Goal: Task Accomplishment & Management: Manage account settings

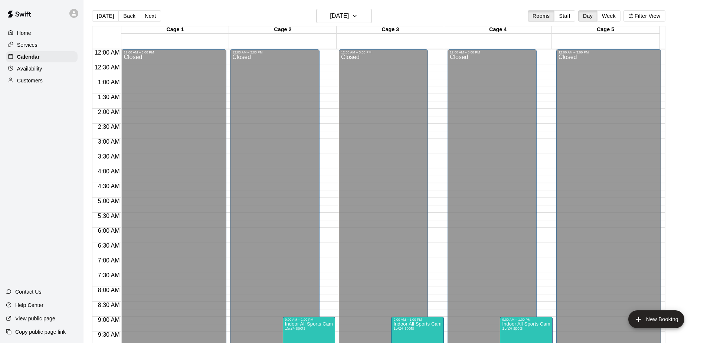
scroll to position [263, 0]
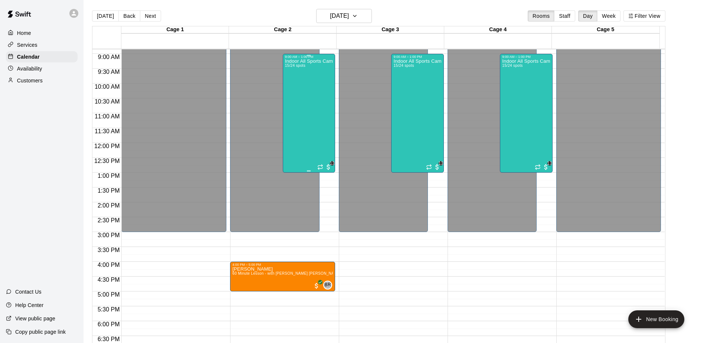
click at [329, 94] on div "Indoor All Sports Camp- Summer (8/11-8/15) 15/24 spots" at bounding box center [309, 230] width 48 height 343
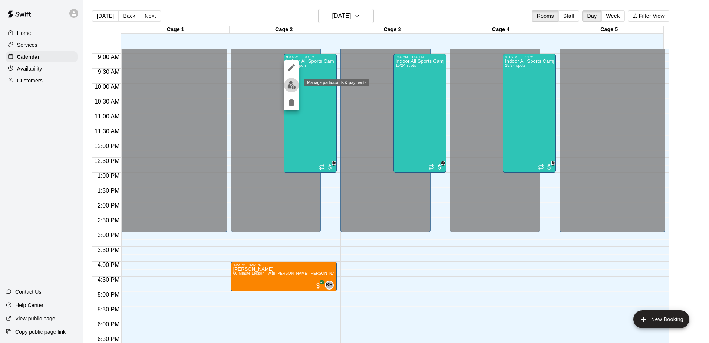
click at [292, 84] on img "edit" at bounding box center [291, 85] width 9 height 9
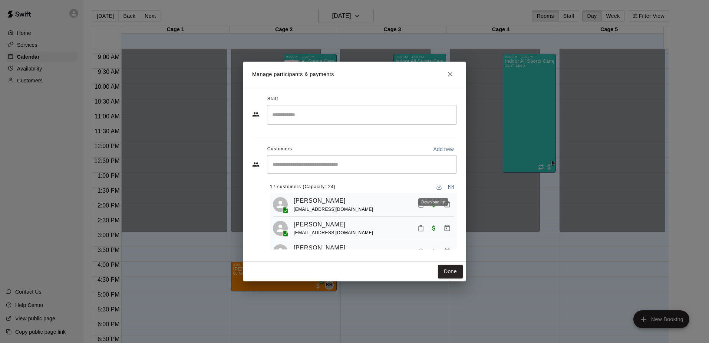
click at [439, 186] on line "Download list" at bounding box center [439, 186] width 0 height 3
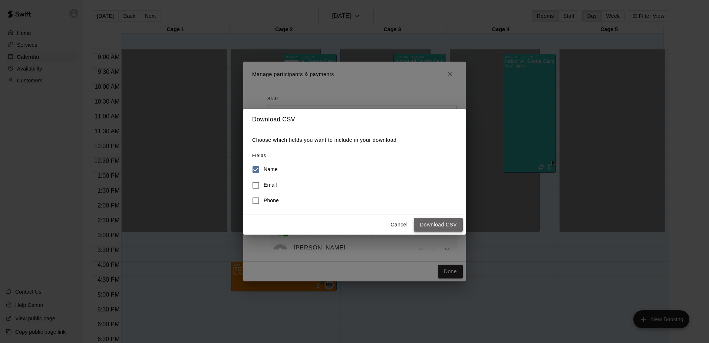
click at [439, 228] on button "Download CSV" at bounding box center [438, 225] width 49 height 14
click at [402, 221] on button "Cancel" at bounding box center [399, 225] width 24 height 14
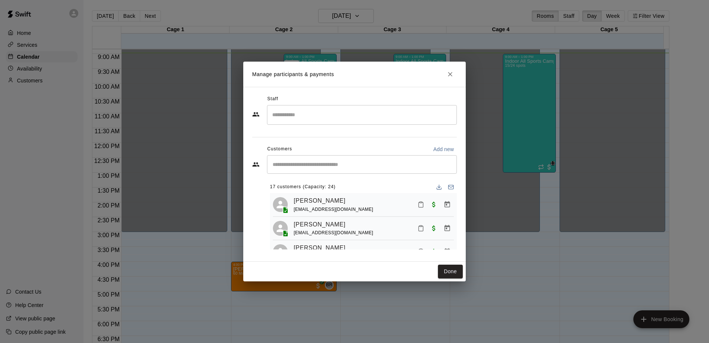
click at [320, 164] on input "Start typing to search customers..." at bounding box center [361, 164] width 183 height 7
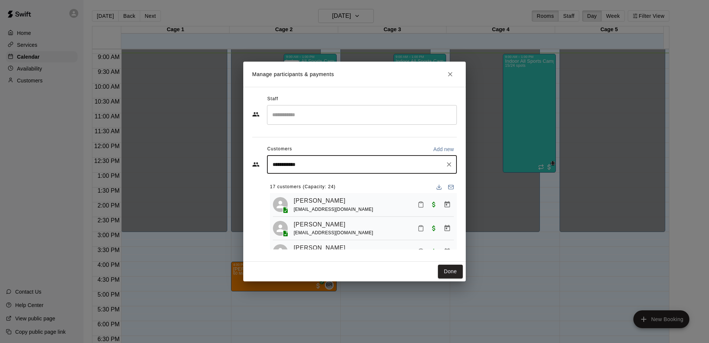
type input "**********"
drag, startPoint x: 313, startPoint y: 166, endPoint x: 220, endPoint y: 152, distance: 94.4
click at [220, 152] on div "**********" at bounding box center [354, 171] width 709 height 343
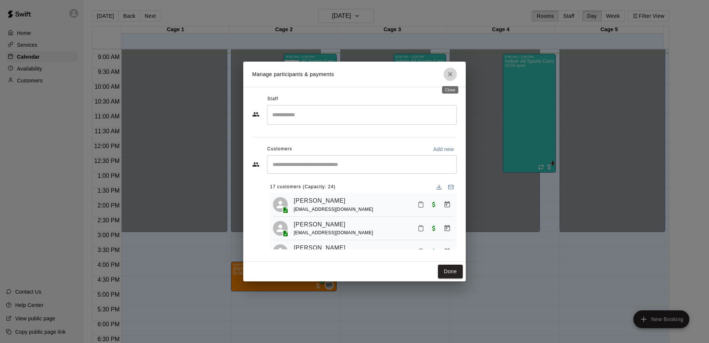
click at [452, 71] on icon "Close" at bounding box center [450, 73] width 7 height 7
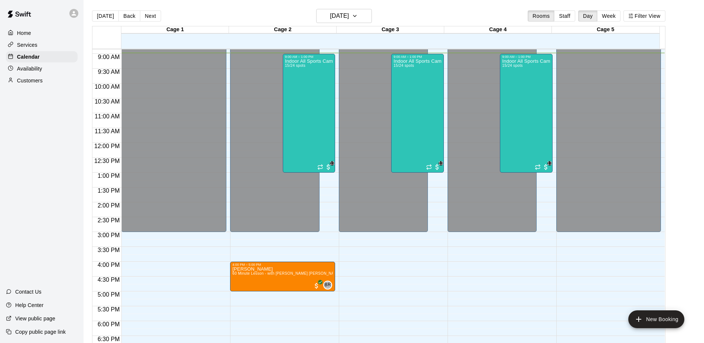
click at [26, 80] on p "Customers" at bounding box center [30, 80] width 26 height 7
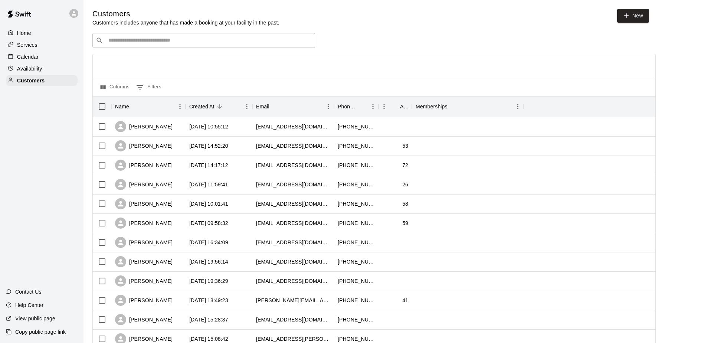
click at [265, 37] on div "​ ​" at bounding box center [203, 40] width 223 height 15
paste input "**********"
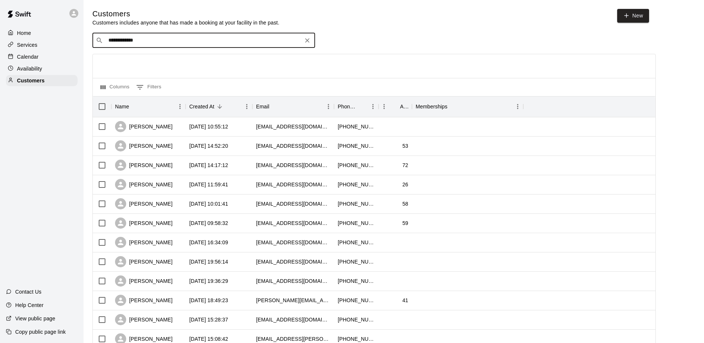
type input "**********"
click at [46, 53] on div "Calendar" at bounding box center [42, 56] width 72 height 11
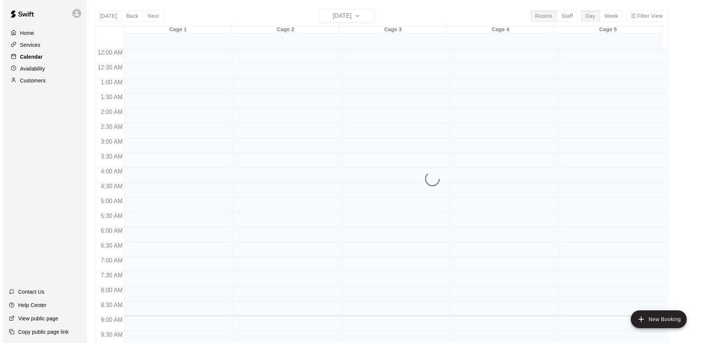
scroll to position [266, 0]
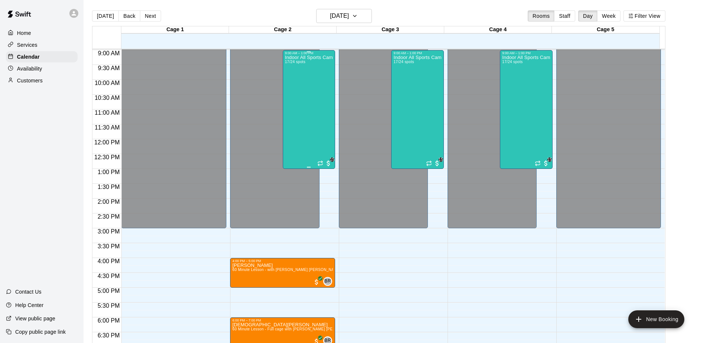
click at [326, 91] on div "Indoor All Sports Camp- Summer (8/11-8/15) 17/24 spots" at bounding box center [309, 226] width 48 height 343
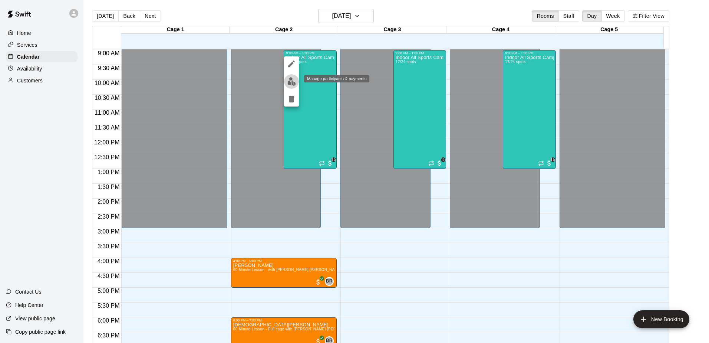
click at [291, 78] on img "edit" at bounding box center [291, 81] width 9 height 9
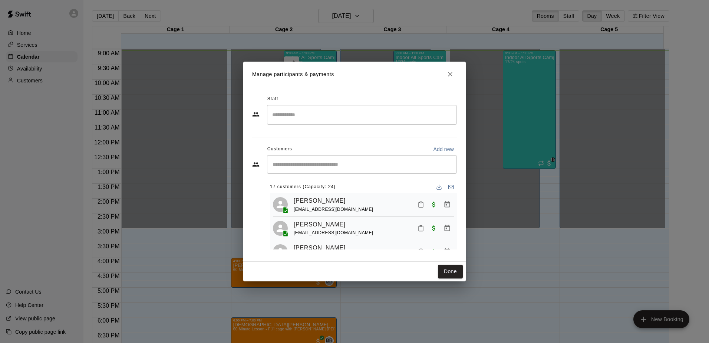
click at [297, 162] on input "Start typing to search customers..." at bounding box center [361, 164] width 183 height 7
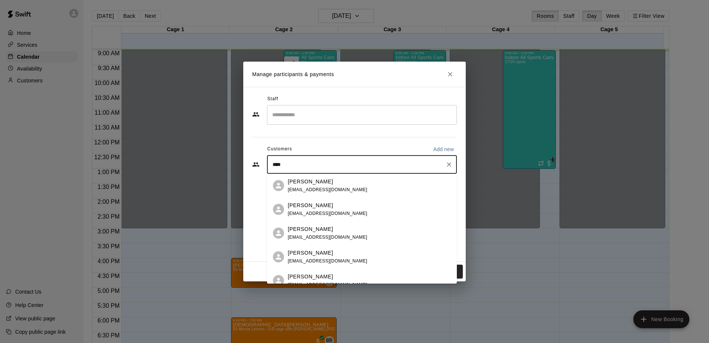
type input "*****"
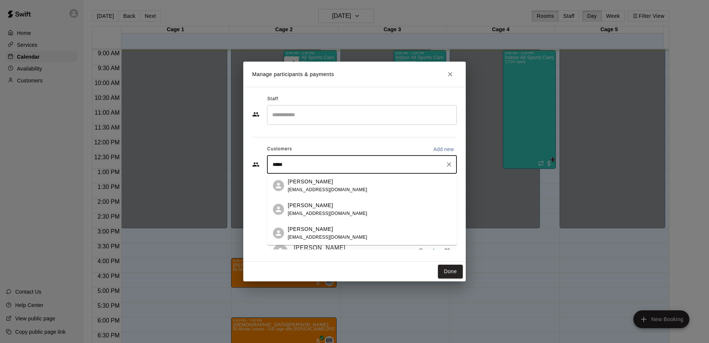
click at [310, 228] on p "[PERSON_NAME]" at bounding box center [310, 229] width 45 height 8
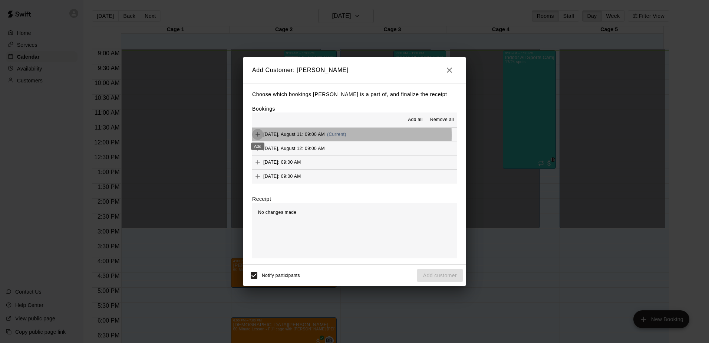
click at [260, 136] on icon "Add" at bounding box center [257, 134] width 7 height 7
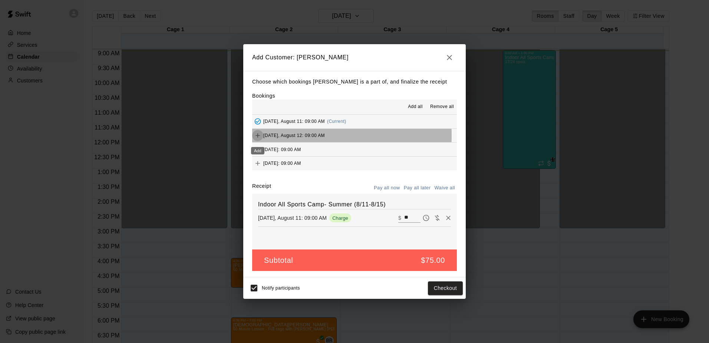
click at [258, 136] on icon "Add" at bounding box center [258, 135] width 4 height 4
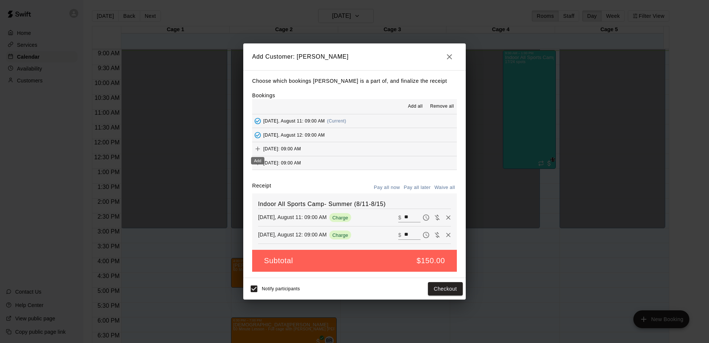
click at [256, 148] on icon "Add" at bounding box center [257, 148] width 7 height 7
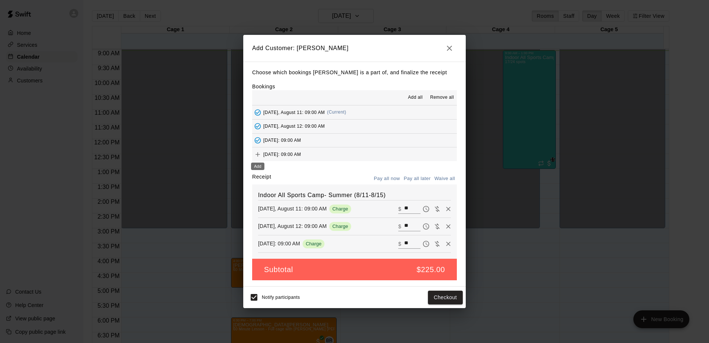
click at [259, 152] on icon "Add" at bounding box center [257, 154] width 7 height 7
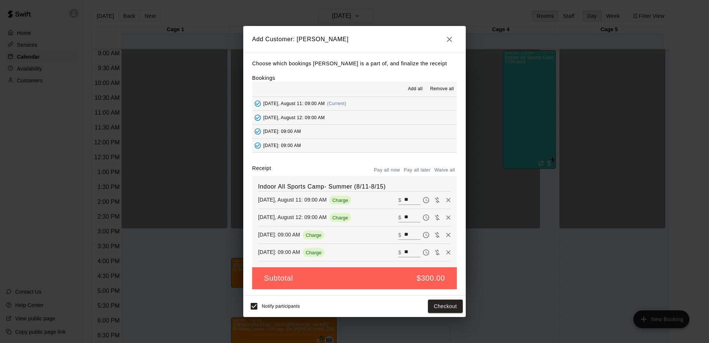
click at [405, 199] on input "**" at bounding box center [412, 200] width 16 height 10
type input "*"
click at [405, 217] on input "**" at bounding box center [412, 218] width 16 height 10
type input "*"
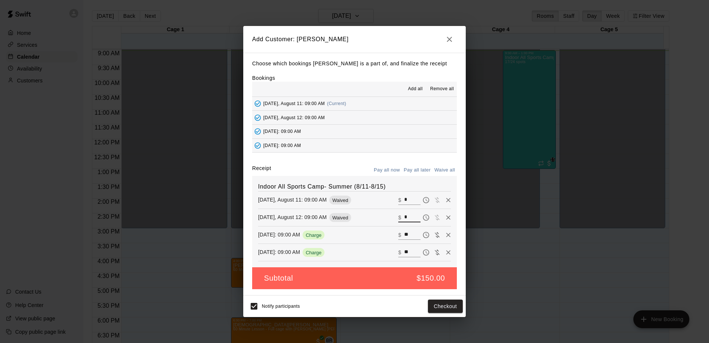
type input "*"
click at [405, 237] on input "**" at bounding box center [412, 235] width 16 height 10
type input "*"
click at [404, 250] on input "**" at bounding box center [412, 252] width 16 height 10
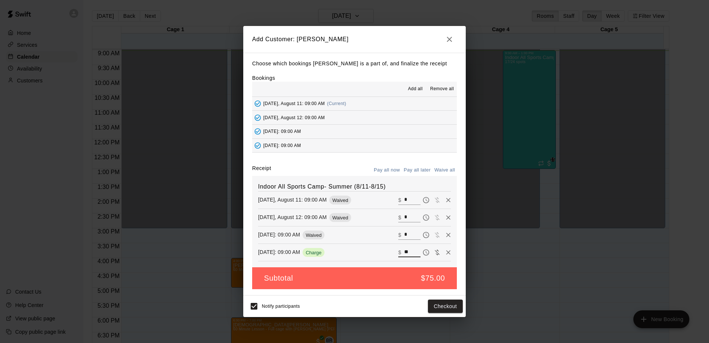
type input "*"
drag, startPoint x: 451, startPoint y: 118, endPoint x: 451, endPoint y: 134, distance: 16.3
click at [451, 134] on div "[DATE], August 11: 09:00 AM (Current) [DATE], August 12: 09:00 AM [DATE]: 09:00…" at bounding box center [354, 125] width 205 height 56
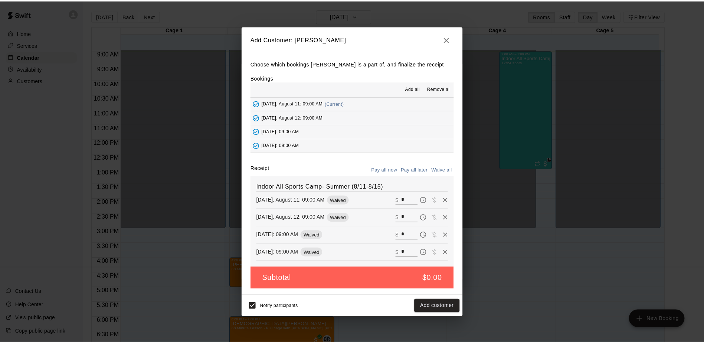
scroll to position [14, 0]
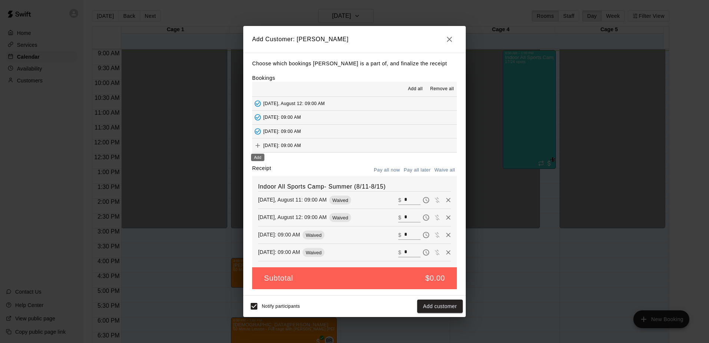
click at [260, 146] on icon "Add" at bounding box center [257, 145] width 7 height 7
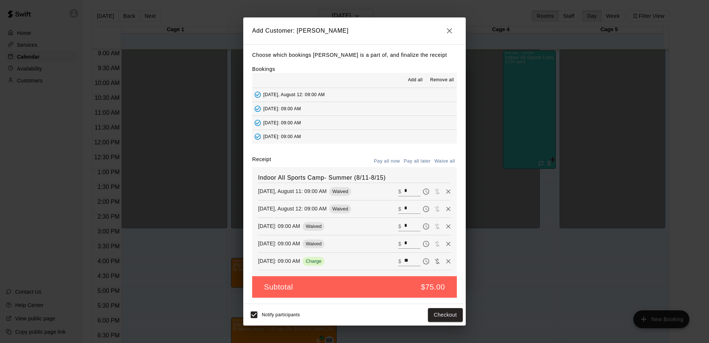
click at [407, 259] on input "**" at bounding box center [412, 261] width 16 height 10
type input "*"
click at [435, 311] on button "Add customer" at bounding box center [440, 315] width 46 height 14
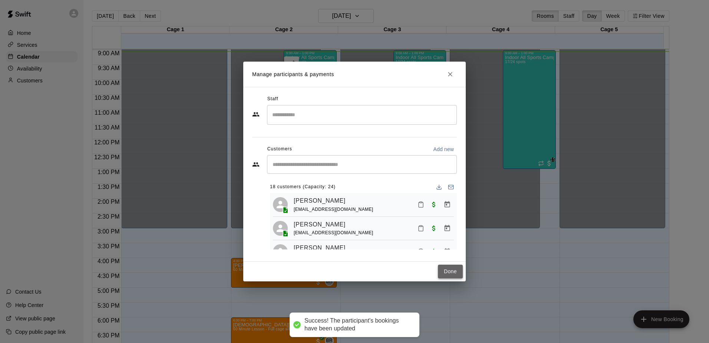
click at [458, 270] on button "Done" at bounding box center [450, 271] width 25 height 14
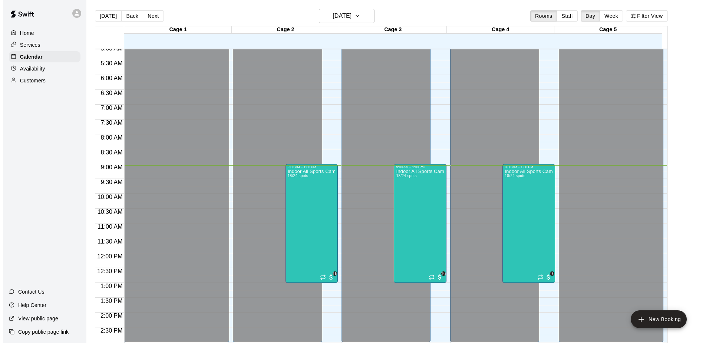
scroll to position [229, 0]
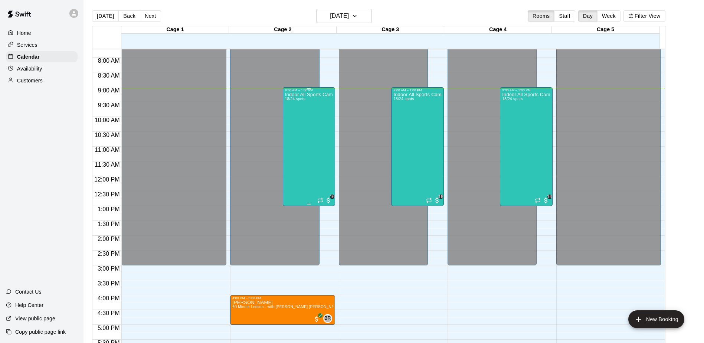
click at [318, 126] on div "Indoor All Sports Camp- Summer (8/11-8/15) 18/24 spots" at bounding box center [309, 263] width 48 height 343
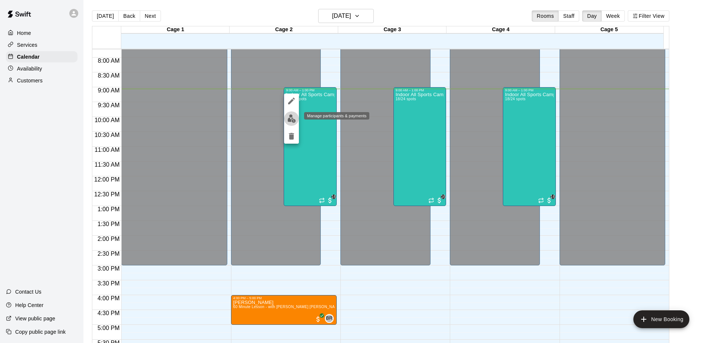
click at [296, 121] on button "edit" at bounding box center [291, 118] width 15 height 14
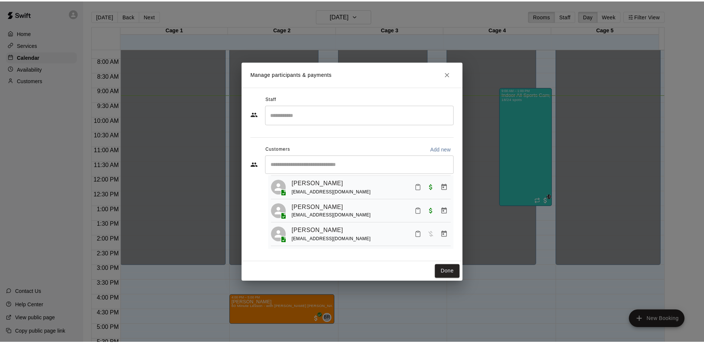
scroll to position [391, 0]
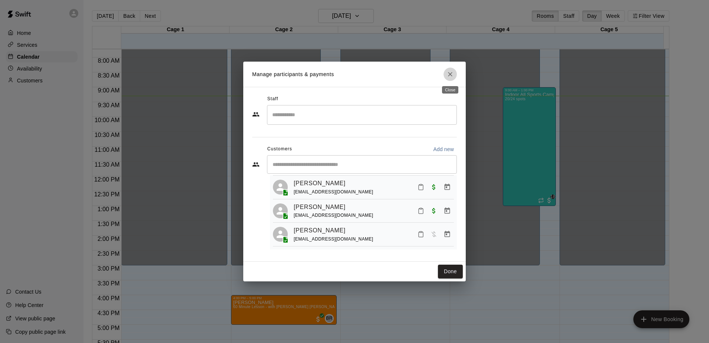
click at [453, 75] on icon "Close" at bounding box center [450, 73] width 7 height 7
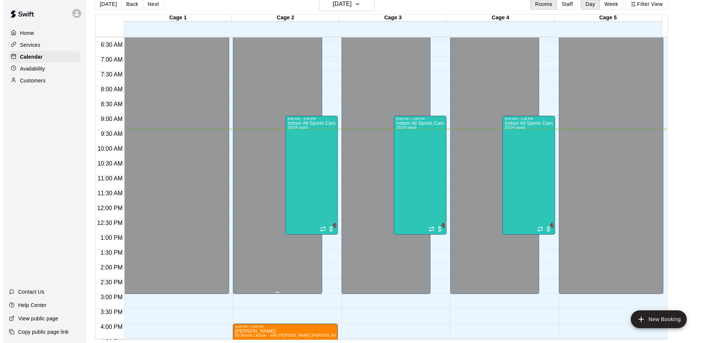
scroll to position [188, 0]
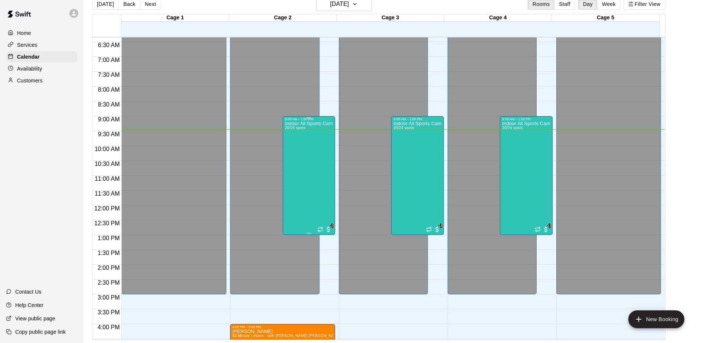
click at [315, 153] on div "Indoor All Sports Camp- Summer (8/11-8/15) 20/24 spots" at bounding box center [309, 292] width 48 height 343
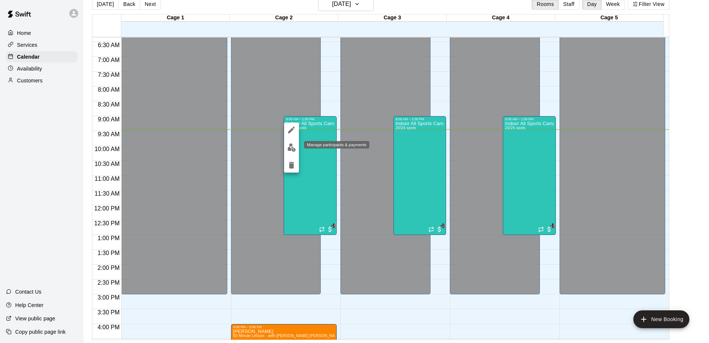
click at [293, 147] on img "edit" at bounding box center [291, 147] width 9 height 9
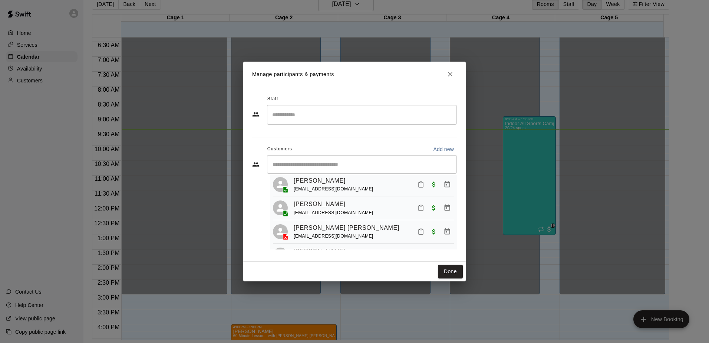
scroll to position [0, 0]
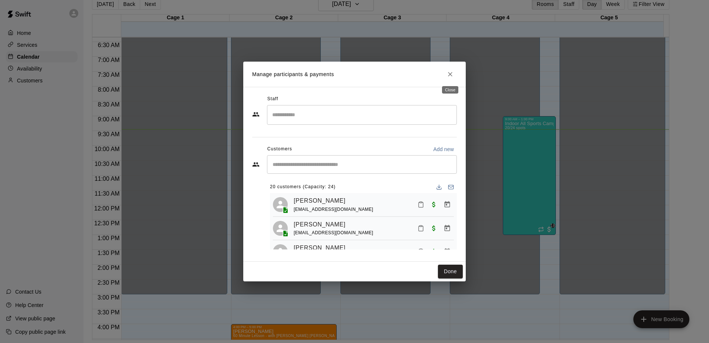
click at [446, 74] on button "Close" at bounding box center [450, 74] width 13 height 13
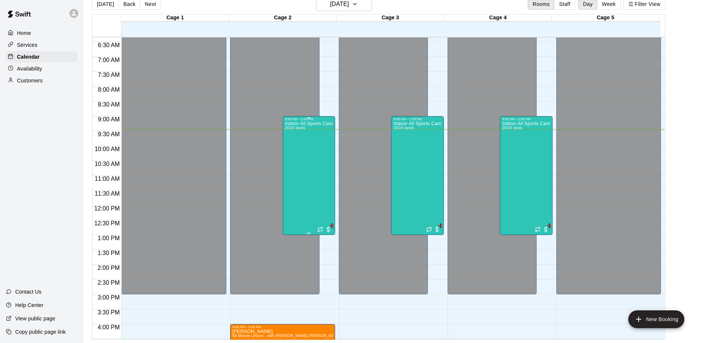
click at [300, 190] on div "Indoor All Sports Camp- Summer (8/11-8/15) 20/24 spots" at bounding box center [309, 292] width 48 height 343
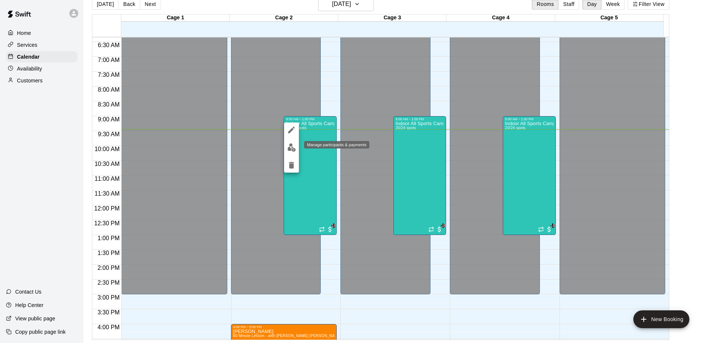
click at [294, 145] on img "edit" at bounding box center [291, 147] width 9 height 9
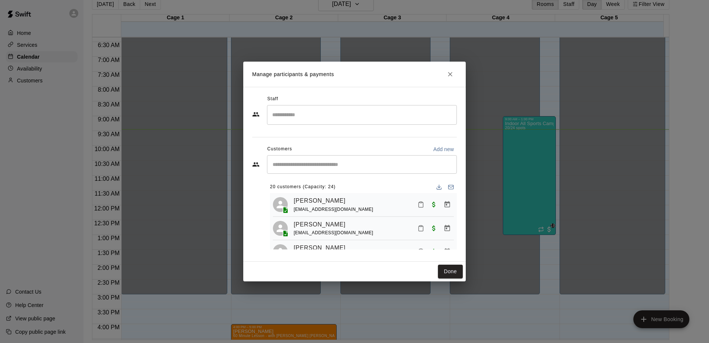
click at [333, 160] on div "​" at bounding box center [362, 164] width 190 height 19
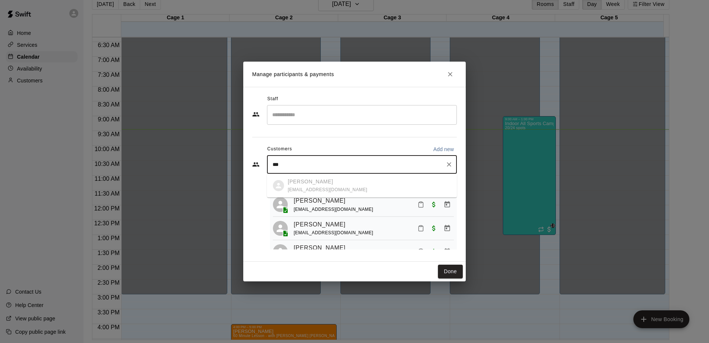
click at [315, 185] on ul "[PERSON_NAME] [EMAIL_ADDRESS][DOMAIN_NAME]" at bounding box center [362, 186] width 190 height 24
type input "***"
click at [256, 220] on div "*** ​ 20 customers (Capacity: 24) [PERSON_NAME] [EMAIL_ADDRESS][DOMAIN_NAME] [P…" at bounding box center [354, 202] width 205 height 94
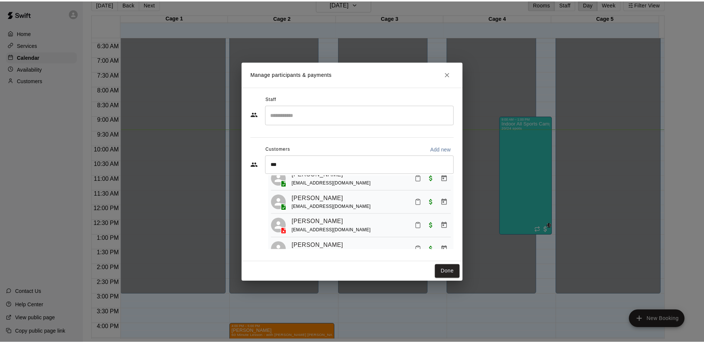
scroll to position [148, 0]
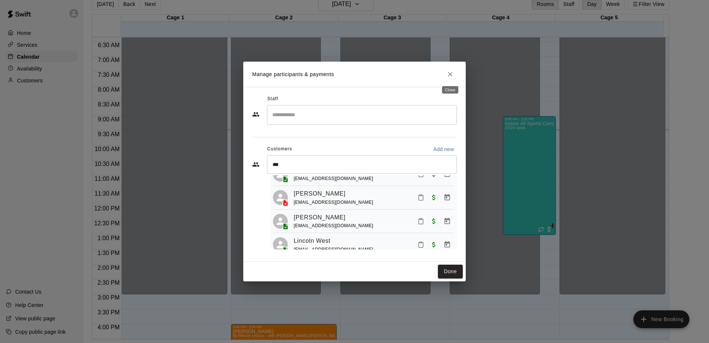
click at [451, 74] on icon "Close" at bounding box center [450, 73] width 7 height 7
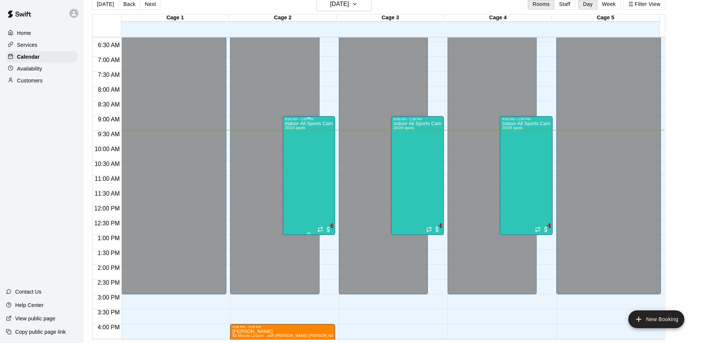
click at [290, 154] on div "Indoor All Sports Camp- Summer (8/11-8/15) 20/24 spots" at bounding box center [309, 292] width 48 height 343
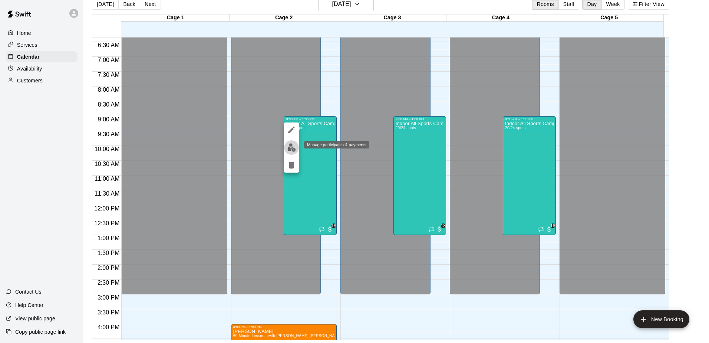
click at [290, 145] on img "edit" at bounding box center [291, 147] width 9 height 9
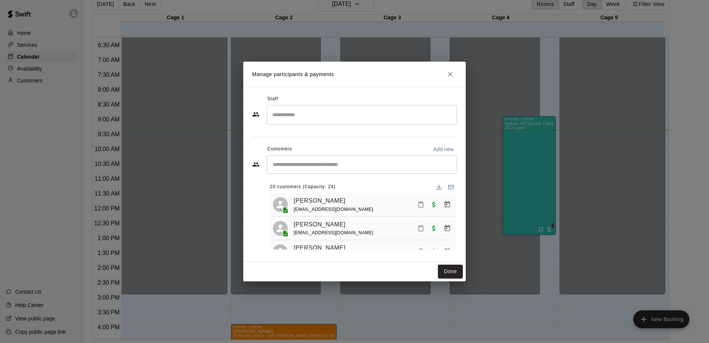
click at [348, 159] on div "​" at bounding box center [362, 164] width 190 height 19
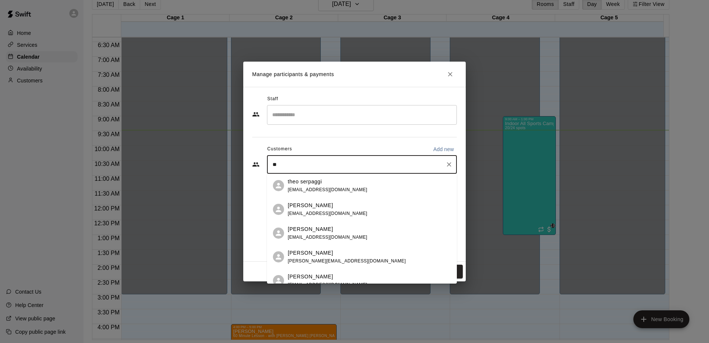
type input "*"
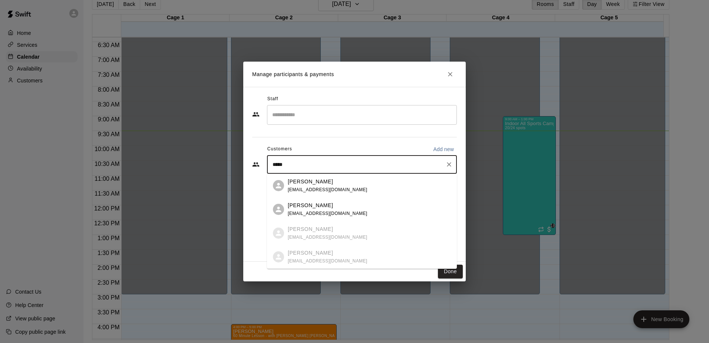
click at [393, 107] on div "​" at bounding box center [362, 115] width 190 height 20
type input "*****"
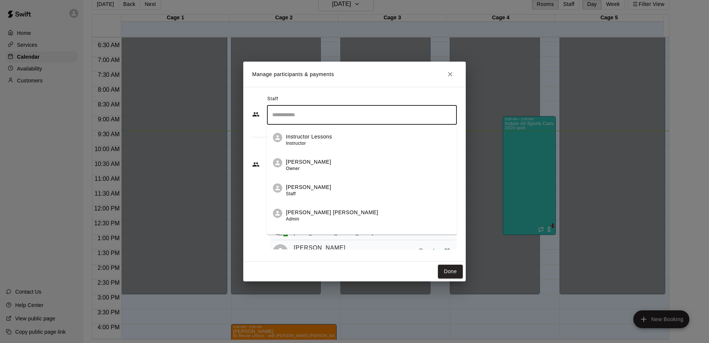
click at [375, 87] on div "Staff ​ Instructor Lessons Instructor [PERSON_NAME] Owner [PERSON_NAME] Staff […" at bounding box center [354, 174] width 223 height 175
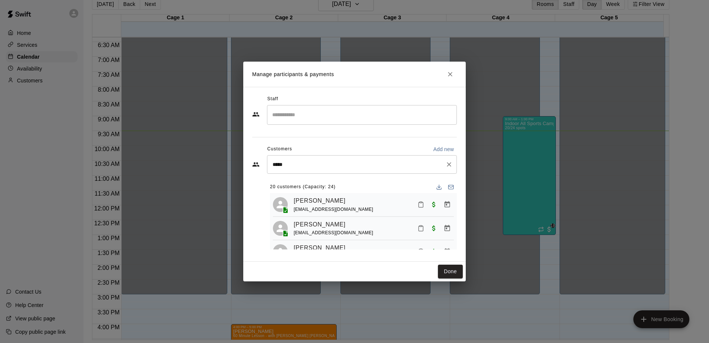
click at [448, 164] on icon "Clear" at bounding box center [449, 164] width 4 height 4
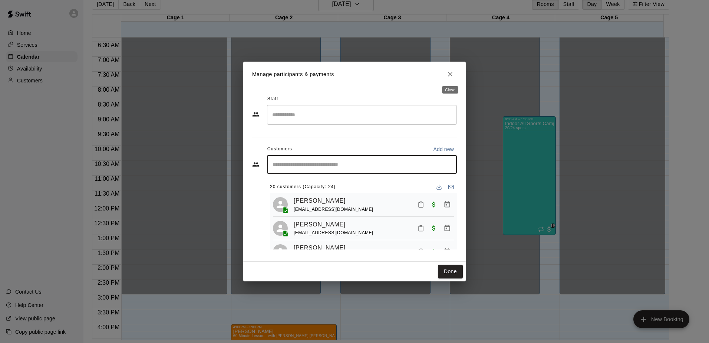
click at [450, 68] on button "Close" at bounding box center [450, 74] width 13 height 13
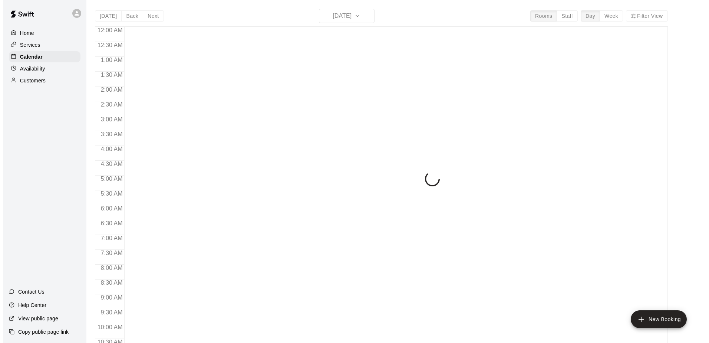
scroll to position [269, 0]
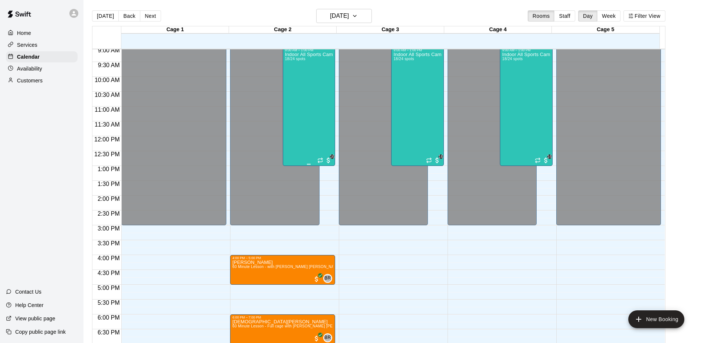
click at [291, 96] on div "Indoor All Sports Camp- Summer (8/11-8/15) 18/24 spots" at bounding box center [309, 223] width 48 height 343
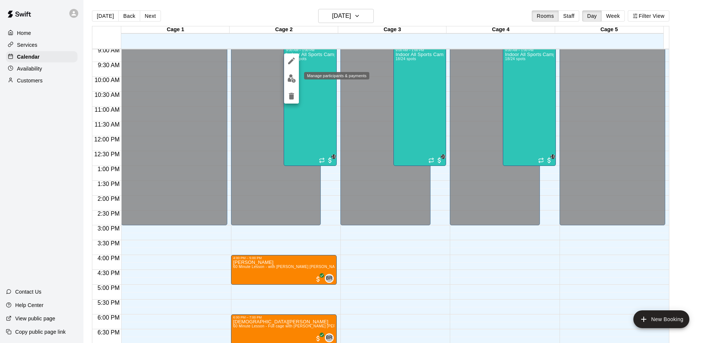
click at [290, 76] on img "edit" at bounding box center [291, 78] width 9 height 9
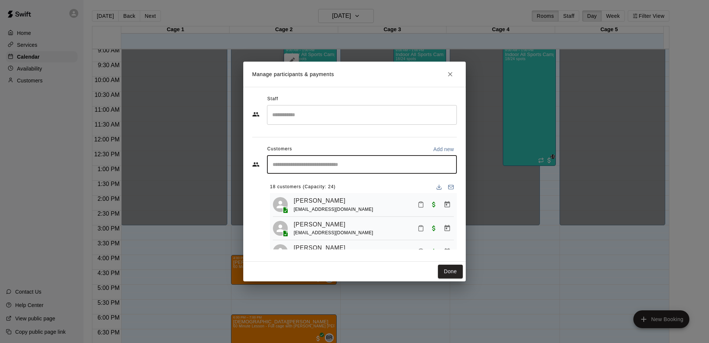
click at [353, 164] on input "Start typing to search customers..." at bounding box center [361, 164] width 183 height 7
paste input "**********"
drag, startPoint x: 287, startPoint y: 164, endPoint x: 245, endPoint y: 164, distance: 41.9
click at [245, 164] on div "**********" at bounding box center [354, 174] width 223 height 175
type input "********"
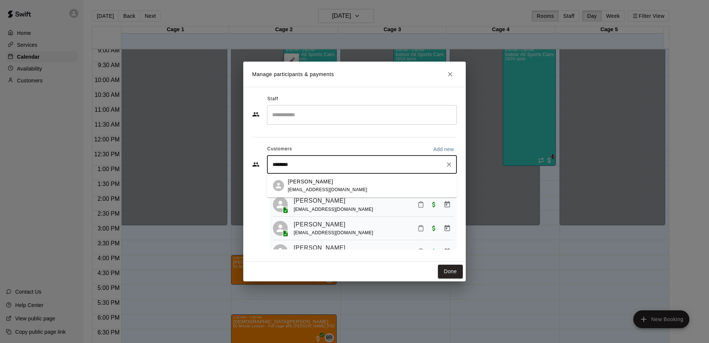
click at [333, 182] on div "[PERSON_NAME]" at bounding box center [328, 182] width 80 height 8
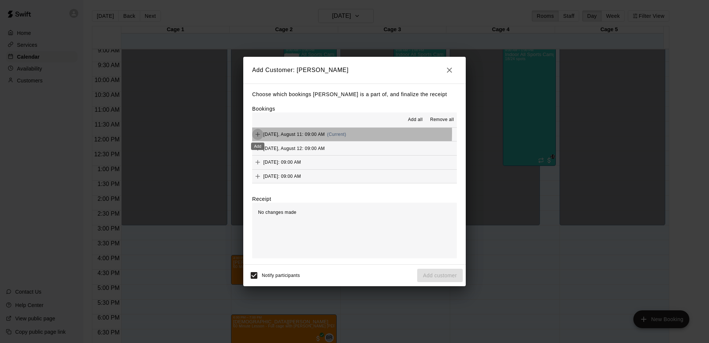
click at [259, 133] on icon "Add" at bounding box center [257, 134] width 7 height 7
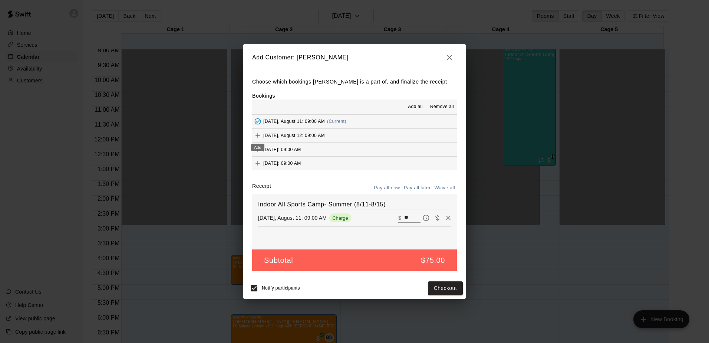
click at [260, 138] on icon "Add" at bounding box center [257, 135] width 7 height 7
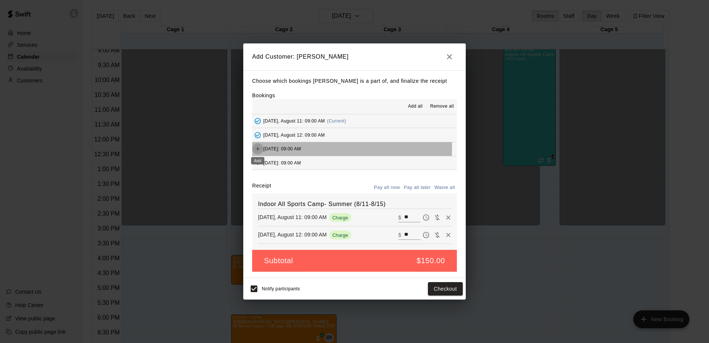
click at [256, 148] on icon "Add" at bounding box center [257, 148] width 7 height 7
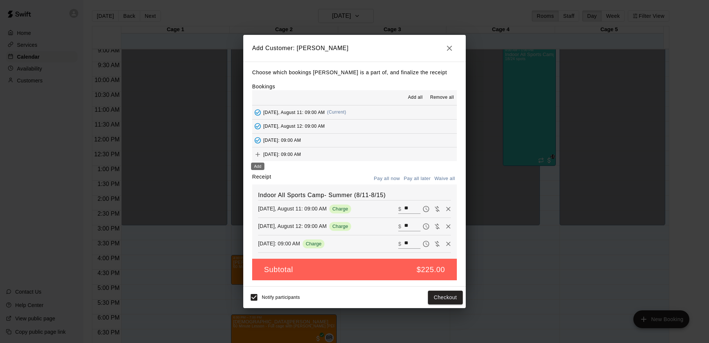
click at [258, 154] on icon "Add" at bounding box center [257, 154] width 7 height 7
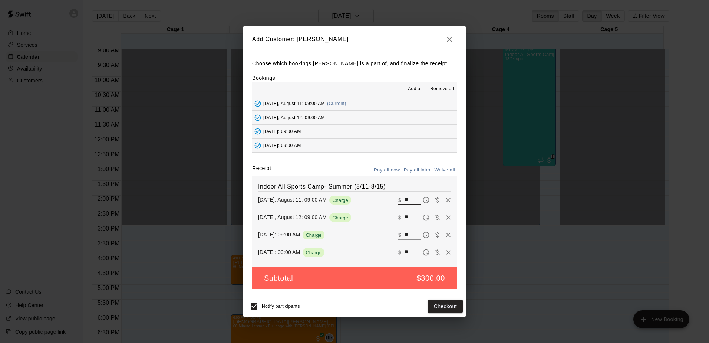
drag, startPoint x: 406, startPoint y: 201, endPoint x: 382, endPoint y: 201, distance: 24.1
click at [382, 201] on div "Monday, August 11: 09:00 AM Charge ​ $ **" at bounding box center [354, 199] width 193 height 11
click at [409, 216] on input "**" at bounding box center [412, 218] width 16 height 10
type input "*"
click at [406, 232] on input "**" at bounding box center [412, 235] width 16 height 10
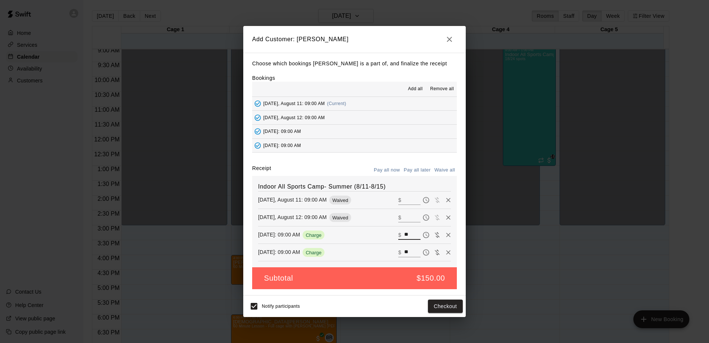
type input "*"
click at [405, 251] on input "**" at bounding box center [412, 252] width 16 height 10
type input "*"
click at [375, 275] on div "Subtotal $0.00" at bounding box center [354, 278] width 205 height 22
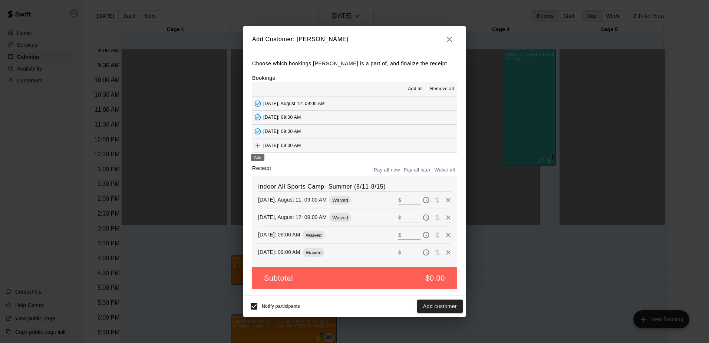
click at [256, 142] on icon "Add" at bounding box center [257, 145] width 7 height 7
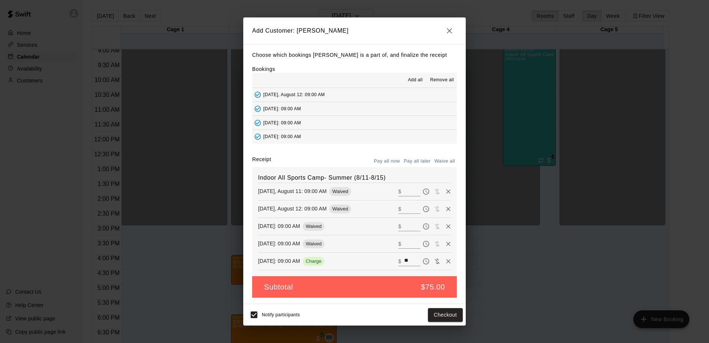
click at [405, 259] on input "**" at bounding box center [412, 261] width 16 height 10
type input "*"
click at [404, 196] on input "text" at bounding box center [412, 192] width 16 height 10
type input "*"
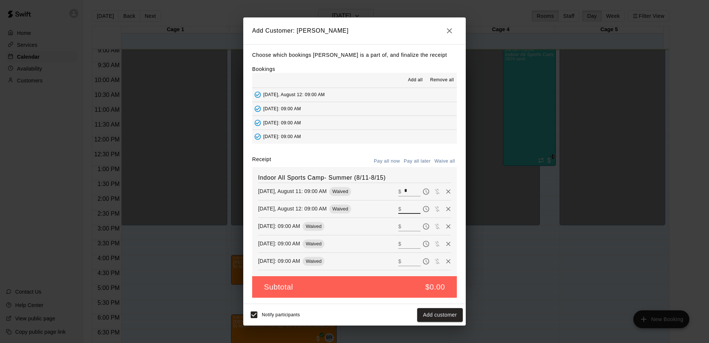
click at [404, 207] on input "text" at bounding box center [412, 209] width 16 height 10
type input "*"
click at [404, 231] on input "text" at bounding box center [412, 226] width 16 height 10
type input "*"
click at [404, 243] on input "text" at bounding box center [412, 244] width 16 height 10
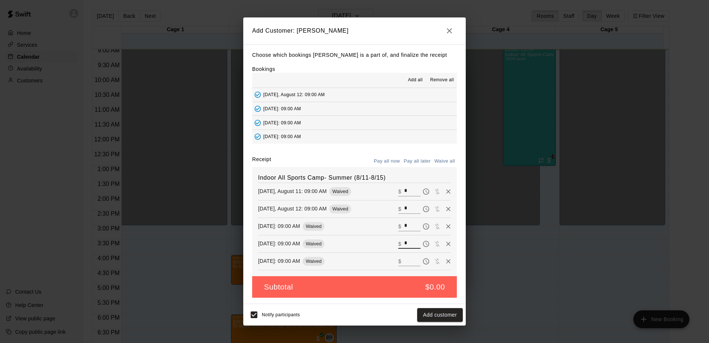
type input "*"
click at [398, 263] on div "​ $" at bounding box center [409, 261] width 22 height 10
click at [404, 191] on input "*" at bounding box center [412, 192] width 16 height 10
click at [410, 206] on input "*" at bounding box center [412, 209] width 16 height 10
click at [404, 230] on input "*" at bounding box center [412, 226] width 16 height 10
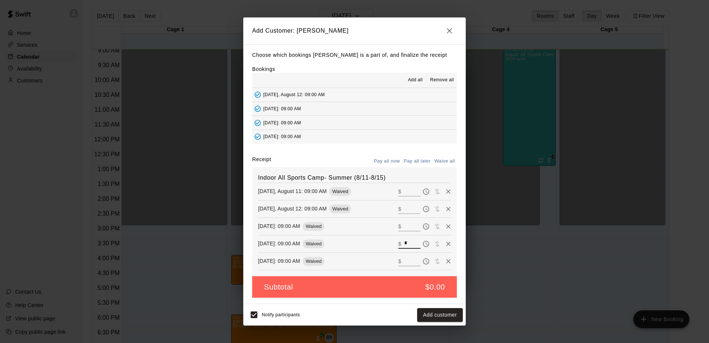
click at [404, 242] on input "*" at bounding box center [412, 244] width 16 height 10
click at [433, 194] on span "Waive payment" at bounding box center [437, 191] width 11 height 6
click at [404, 191] on input "text" at bounding box center [412, 192] width 16 height 10
type input "*"
click at [404, 210] on input "text" at bounding box center [412, 209] width 16 height 10
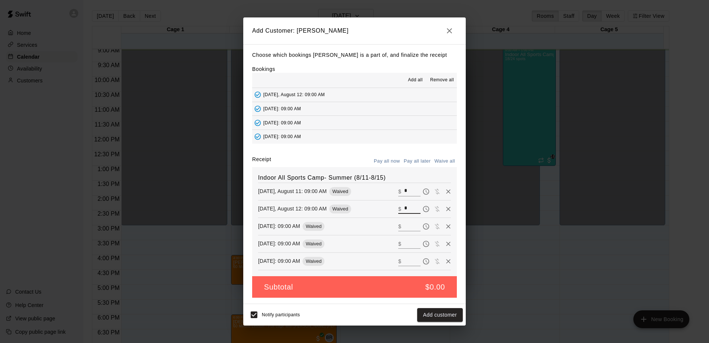
type input "*"
click at [398, 230] on p "$" at bounding box center [399, 226] width 3 height 7
click at [404, 227] on input "text" at bounding box center [412, 226] width 16 height 10
type input "*"
click at [404, 245] on input "text" at bounding box center [412, 244] width 16 height 10
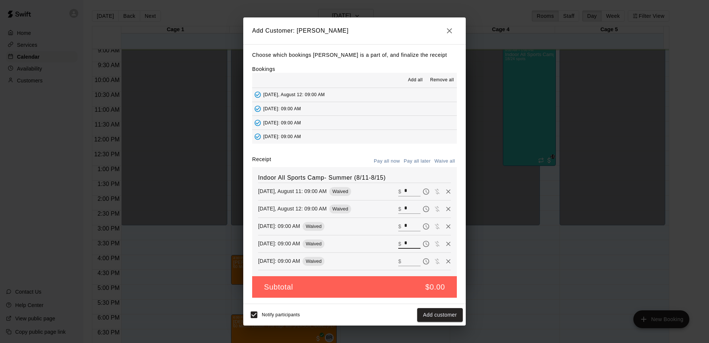
type input "*"
click at [404, 263] on input "text" at bounding box center [412, 261] width 16 height 10
type input "*"
click at [445, 318] on button "Add customer" at bounding box center [440, 315] width 46 height 14
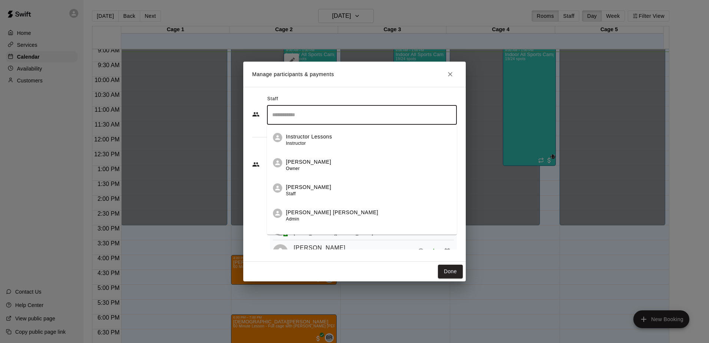
click at [365, 116] on input "Search staff" at bounding box center [361, 114] width 183 height 13
click at [432, 86] on h2 "Manage participants & payments" at bounding box center [354, 74] width 223 height 25
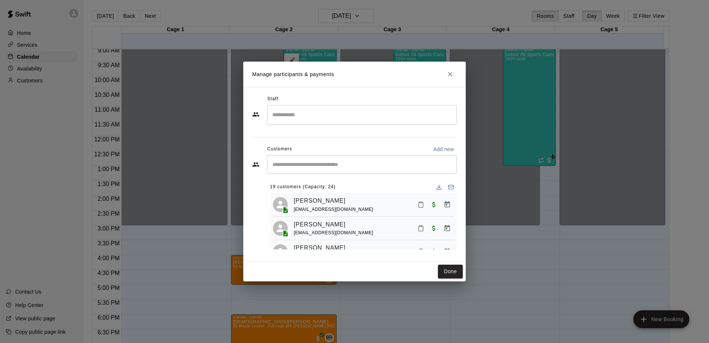
click at [362, 162] on input "Start typing to search customers..." at bounding box center [361, 164] width 183 height 7
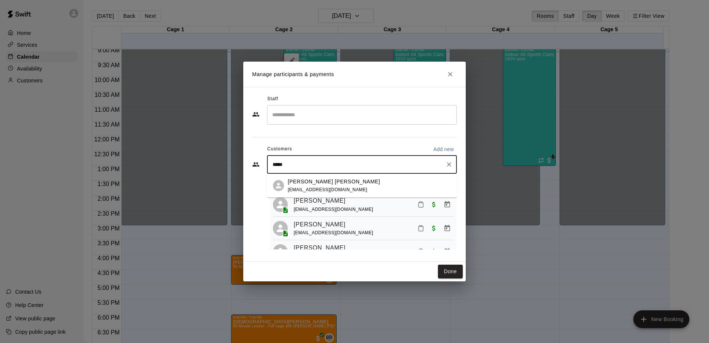
type input "******"
click at [348, 184] on div "Giacomo Patrick Ray eastbayray89@gmail.com" at bounding box center [369, 186] width 163 height 16
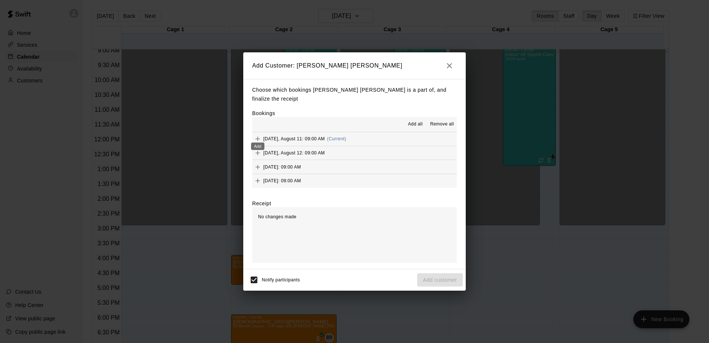
click at [259, 135] on icon "Add" at bounding box center [257, 138] width 7 height 7
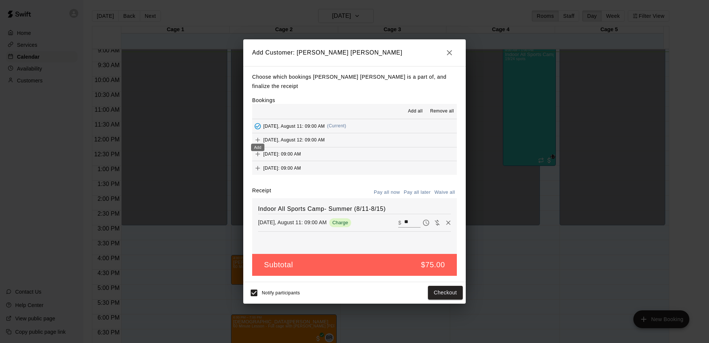
click at [257, 134] on button "Add" at bounding box center [257, 139] width 11 height 11
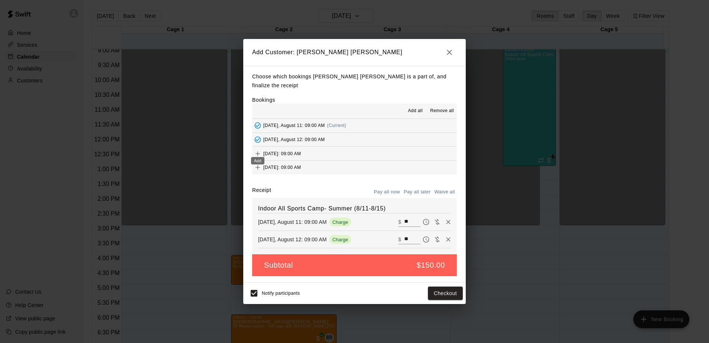
click at [260, 150] on icon "Add" at bounding box center [257, 153] width 7 height 7
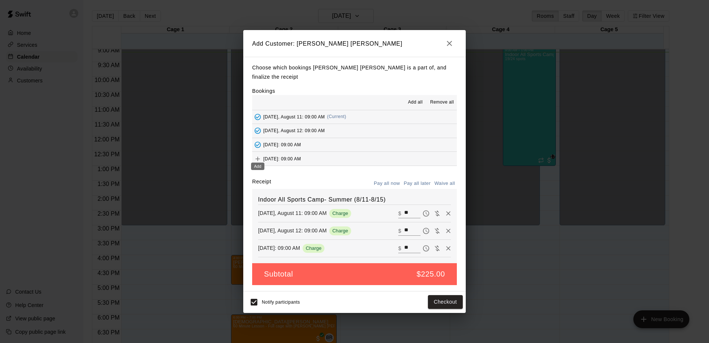
click at [257, 155] on icon "Add" at bounding box center [257, 158] width 7 height 7
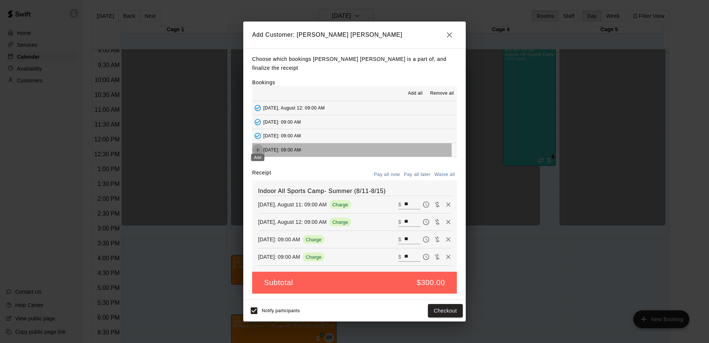
click at [258, 146] on icon "Add" at bounding box center [257, 149] width 7 height 7
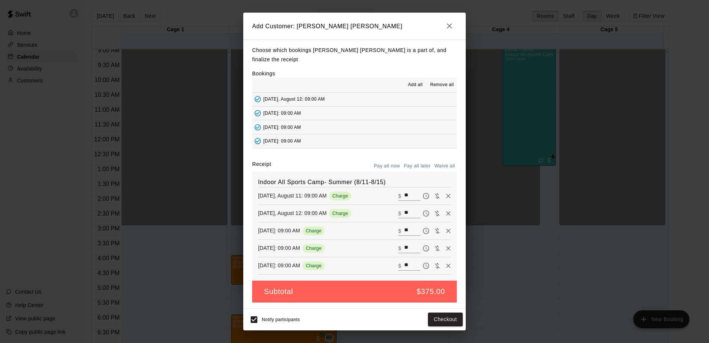
click at [407, 191] on input "**" at bounding box center [412, 196] width 16 height 10
type input "*"
click at [407, 208] on input "**" at bounding box center [412, 213] width 16 height 10
type input "*"
click at [405, 230] on input "**" at bounding box center [412, 231] width 16 height 10
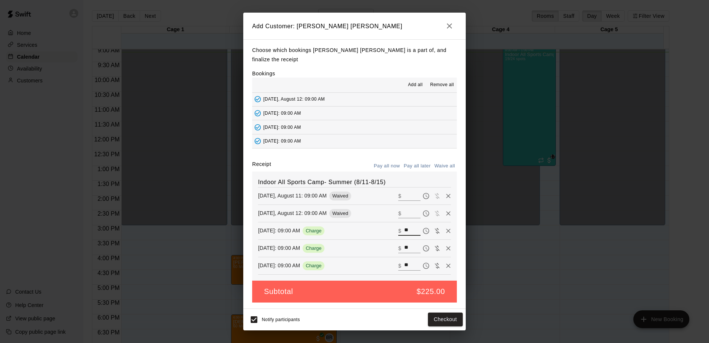
type input "*"
click at [405, 243] on input "**" at bounding box center [412, 248] width 16 height 10
type input "*"
click at [406, 261] on input "**" at bounding box center [412, 266] width 16 height 10
type input "*"
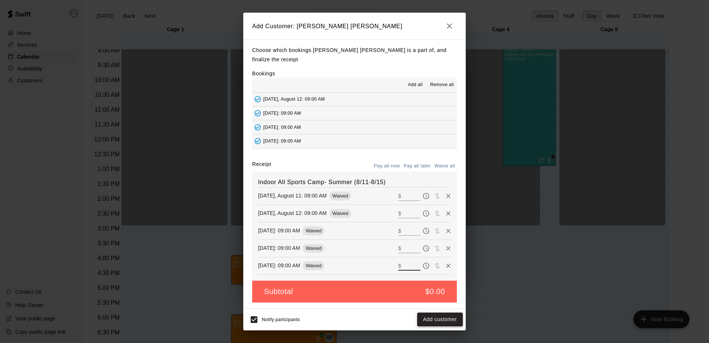
click at [431, 314] on button "Add customer" at bounding box center [440, 319] width 46 height 14
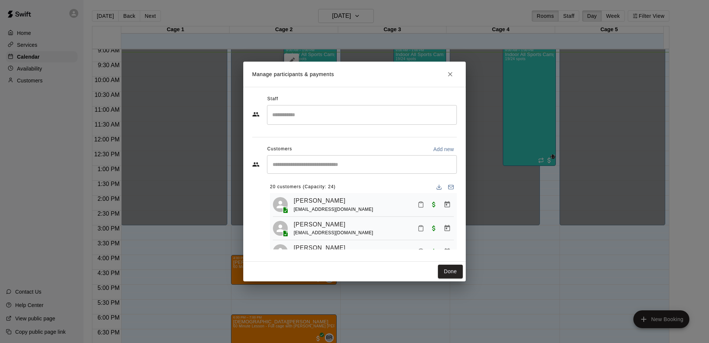
click at [339, 118] on input "Search staff" at bounding box center [361, 114] width 183 height 13
click at [332, 92] on div "Staff ​ Customers Add new ​ 20 customers (Capacity: 24) Alex Armenante justinas…" at bounding box center [354, 174] width 223 height 175
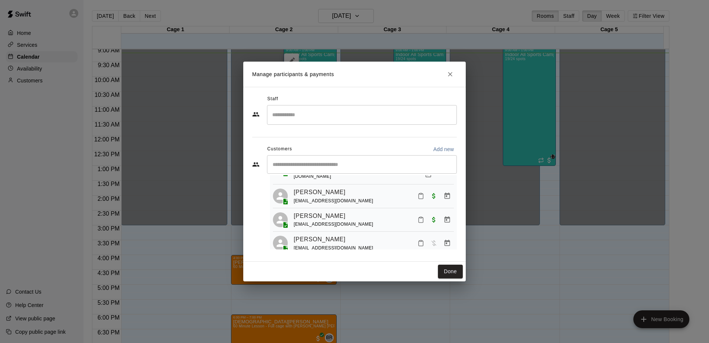
scroll to position [440, 0]
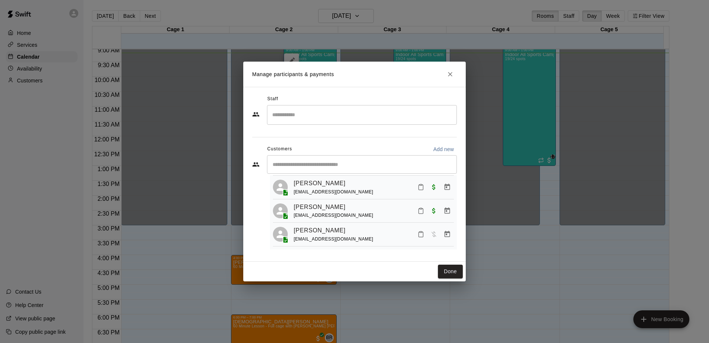
click at [343, 165] on input "Start typing to search customers..." at bounding box center [361, 164] width 183 height 7
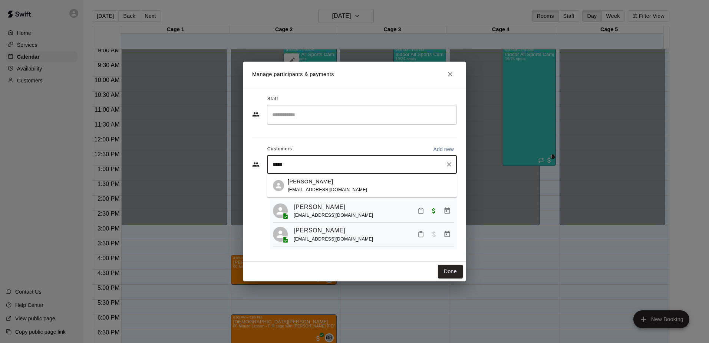
type input "******"
click at [338, 180] on div "Kieren Simon" at bounding box center [328, 182] width 80 height 8
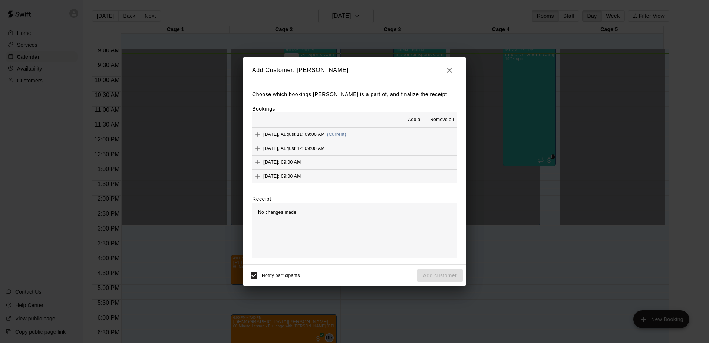
click at [450, 69] on icon "button" at bounding box center [449, 70] width 9 height 9
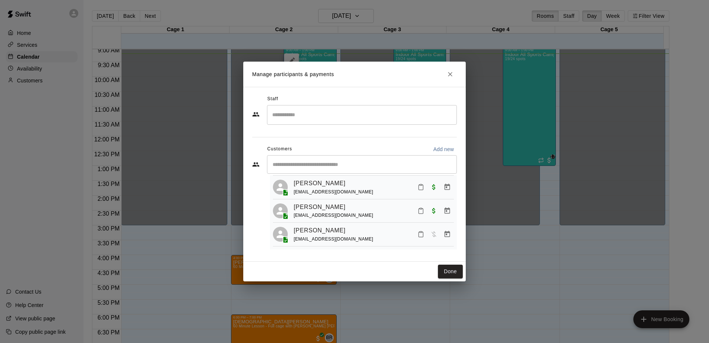
click at [298, 158] on div "​" at bounding box center [362, 164] width 190 height 19
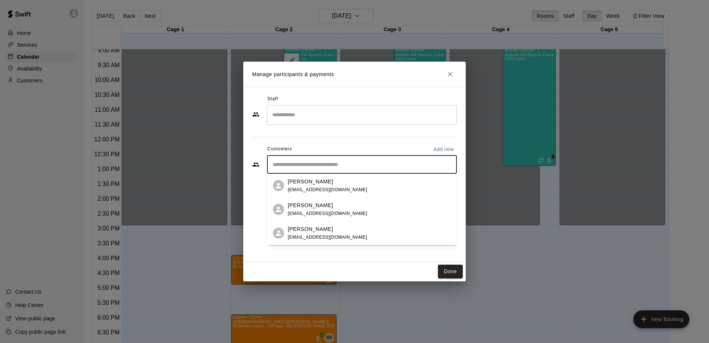
click at [410, 135] on div "Staff ​ Customers Add new ​ 20 customers (Capacity: 24) Alex Armenante justinas…" at bounding box center [354, 174] width 205 height 162
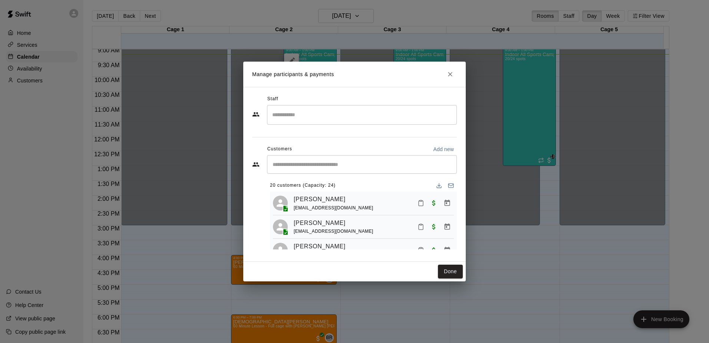
scroll to position [0, 0]
